Goal: Leave review/rating: Share an evaluation or opinion about a product, service, or content

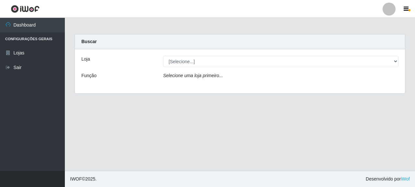
click at [192, 50] on div "Loja [Selecione...] Supermercado Queiroz - [GEOGRAPHIC_DATA] Função Selecione u…" at bounding box center [240, 71] width 330 height 44
click at [199, 67] on div "Loja [Selecione...] Supermercado Queiroz - [GEOGRAPHIC_DATA] Função Selecione u…" at bounding box center [240, 71] width 330 height 44
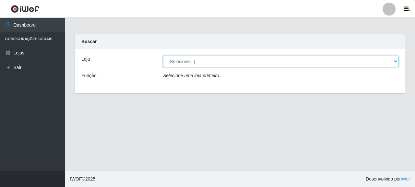
click at [203, 61] on select "[Selecione...] Supermercado Queiroz - [GEOGRAPHIC_DATA]" at bounding box center [280, 61] width 235 height 11
select select "496"
click at [163, 56] on select "[Selecione...] Supermercado Queiroz - [GEOGRAPHIC_DATA]" at bounding box center [280, 61] width 235 height 11
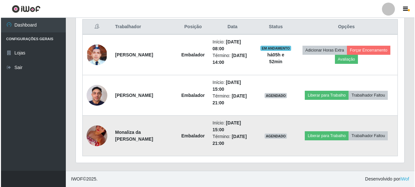
scroll to position [135, 329]
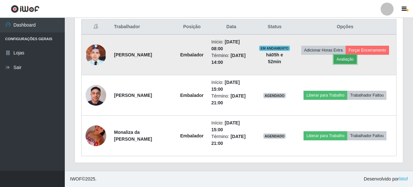
click at [344, 59] on button "Avaliação" at bounding box center [345, 59] width 23 height 9
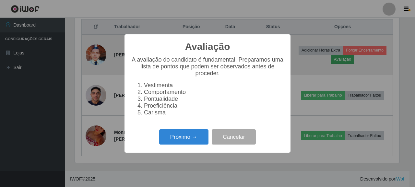
scroll to position [135, 325]
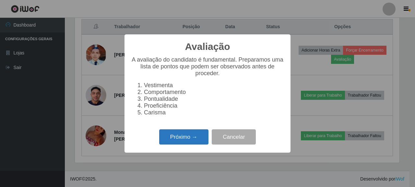
click at [182, 142] on button "Próximo →" at bounding box center [183, 136] width 49 height 15
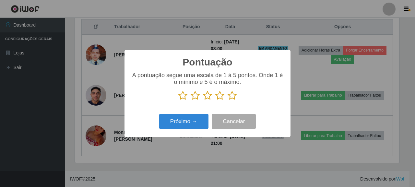
click at [230, 93] on icon at bounding box center [232, 96] width 9 height 10
click at [228, 101] on input "radio" at bounding box center [228, 101] width 0 height 0
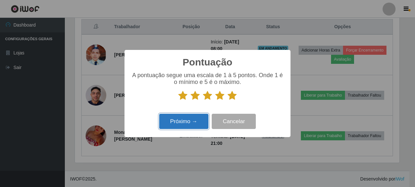
click at [200, 120] on button "Próximo →" at bounding box center [183, 121] width 49 height 15
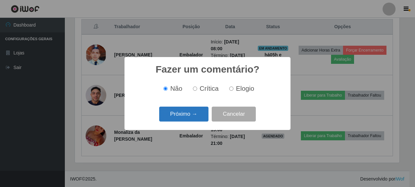
click at [187, 108] on button "Próximo →" at bounding box center [183, 114] width 49 height 15
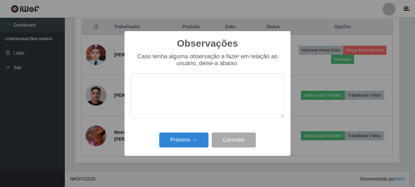
click at [185, 130] on div "Observações × Caso tenha alguma observação a fazer em relação ao usuário, deixe…" at bounding box center [208, 93] width 166 height 125
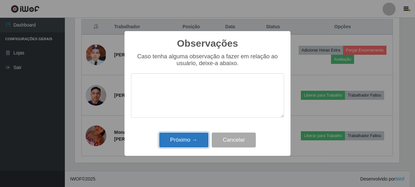
click at [185, 139] on button "Próximo →" at bounding box center [183, 140] width 49 height 15
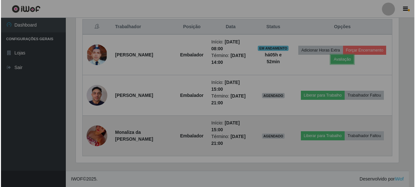
scroll to position [135, 329]
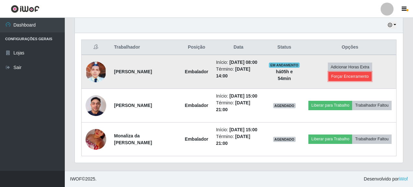
click at [341, 72] on button "Forçar Encerramento" at bounding box center [350, 76] width 43 height 9
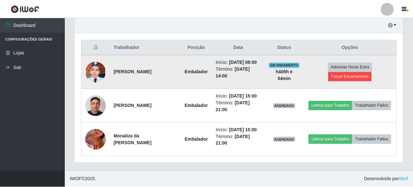
scroll to position [135, 325]
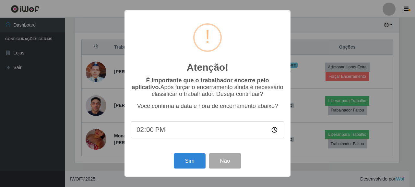
click at [325, 37] on div "Atenção! × É importante que o trabalhador encerre pelo aplicativo. Após forçar …" at bounding box center [207, 93] width 415 height 187
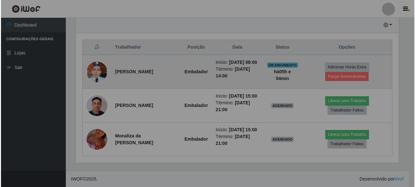
scroll to position [135, 329]
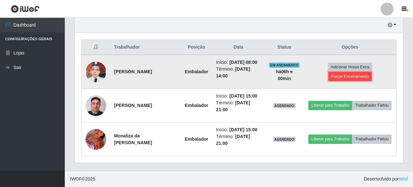
click at [354, 72] on button "Forçar Encerramento" at bounding box center [350, 76] width 43 height 9
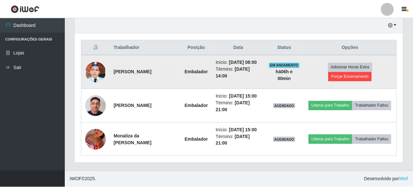
scroll to position [135, 325]
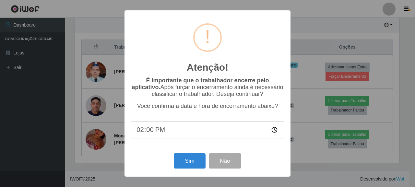
type input "14:07"
click at [200, 164] on button "Sim" at bounding box center [189, 160] width 31 height 15
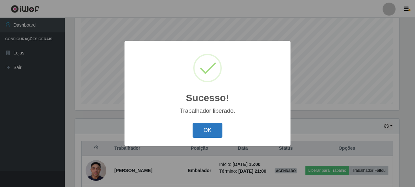
click at [214, 134] on button "OK" at bounding box center [208, 130] width 30 height 15
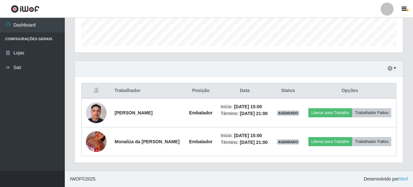
scroll to position [196, 0]
